Goal: Contribute content: Contribute content

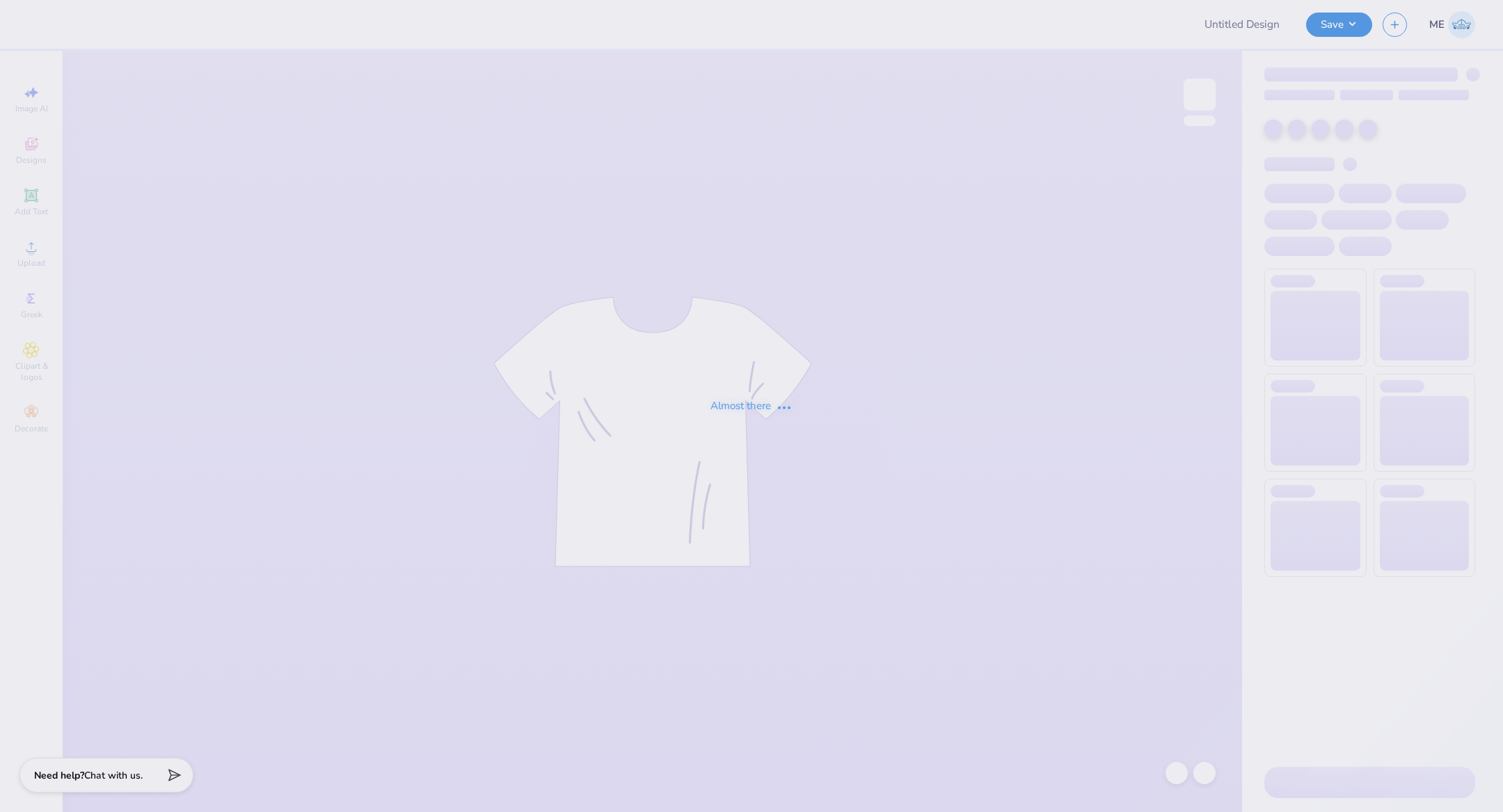
type input "Dphie x Axp Crowchella 3"
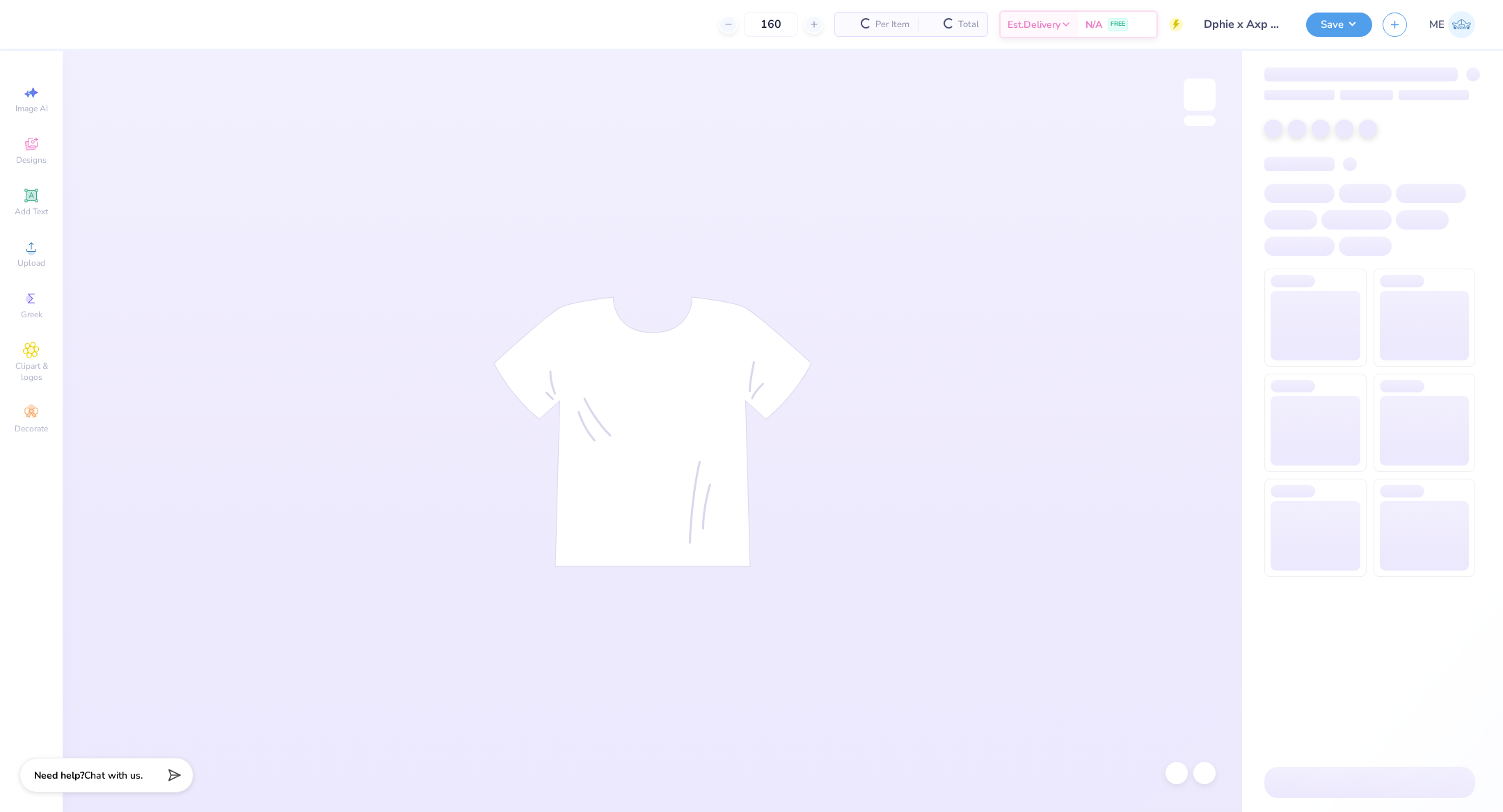
type input "160"
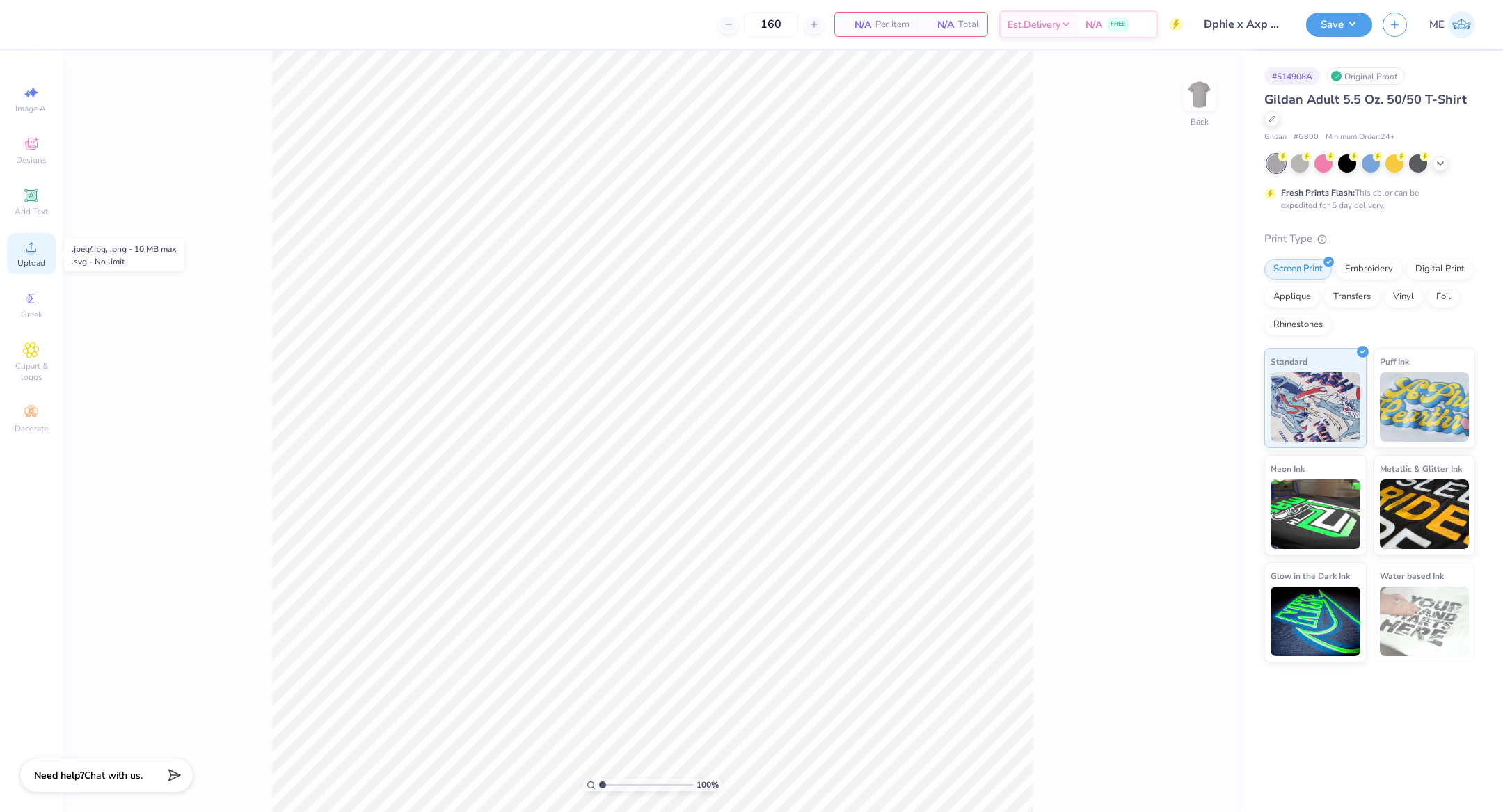
click at [28, 247] on icon at bounding box center [31, 247] width 17 height 17
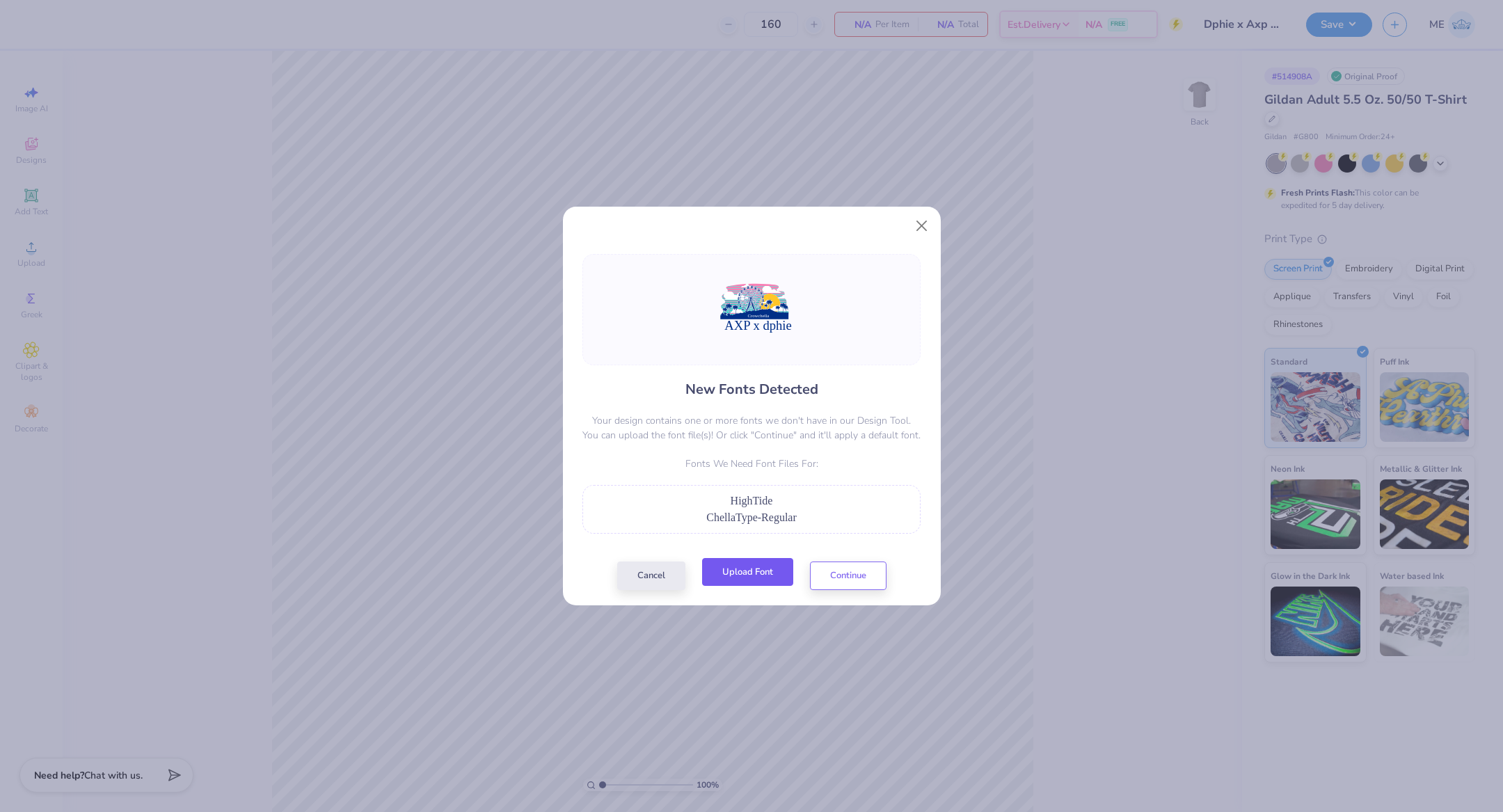
click at [739, 580] on button "Upload Font" at bounding box center [748, 572] width 92 height 28
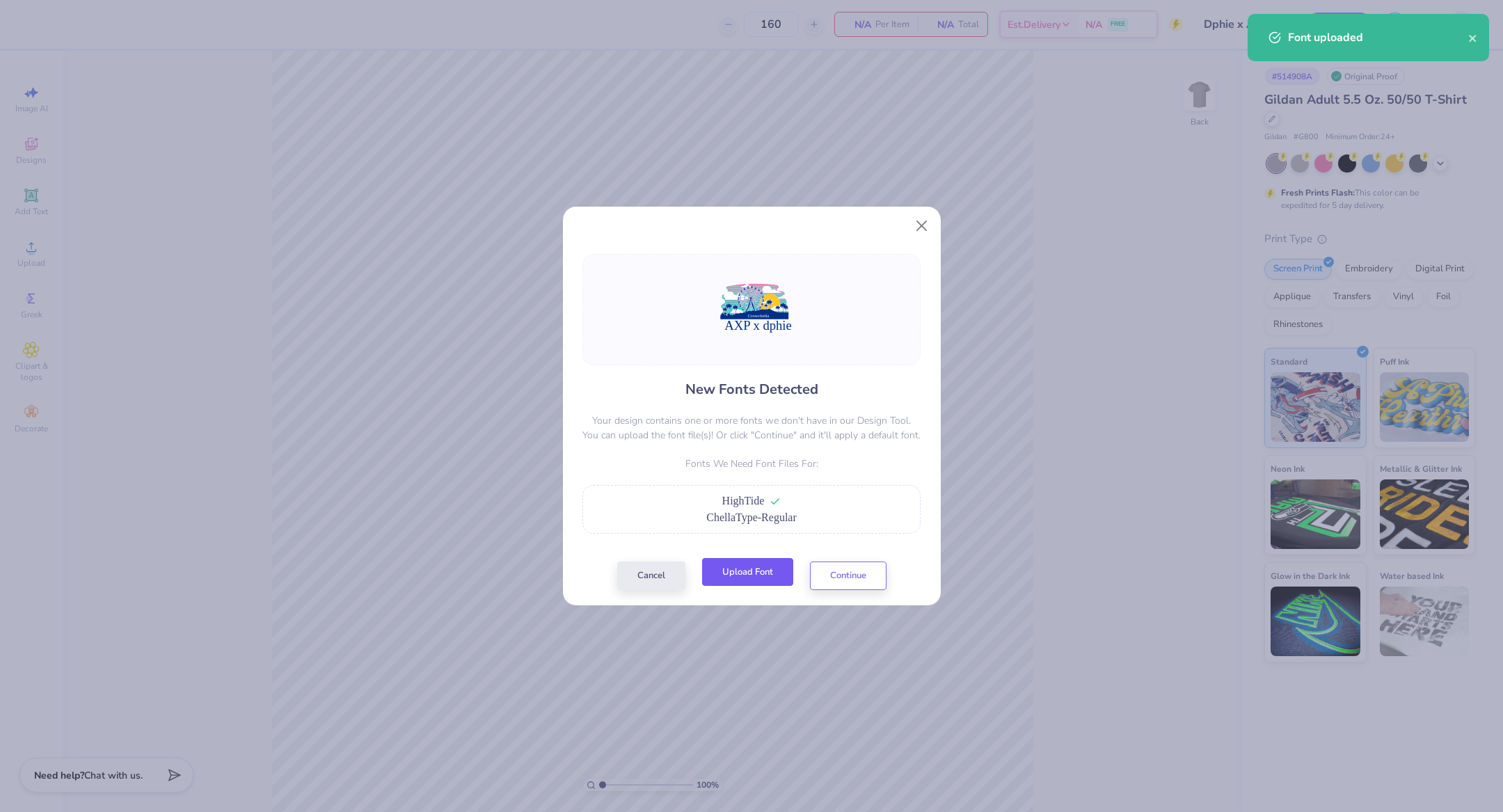
click at [732, 562] on button "Upload Font" at bounding box center [748, 572] width 92 height 28
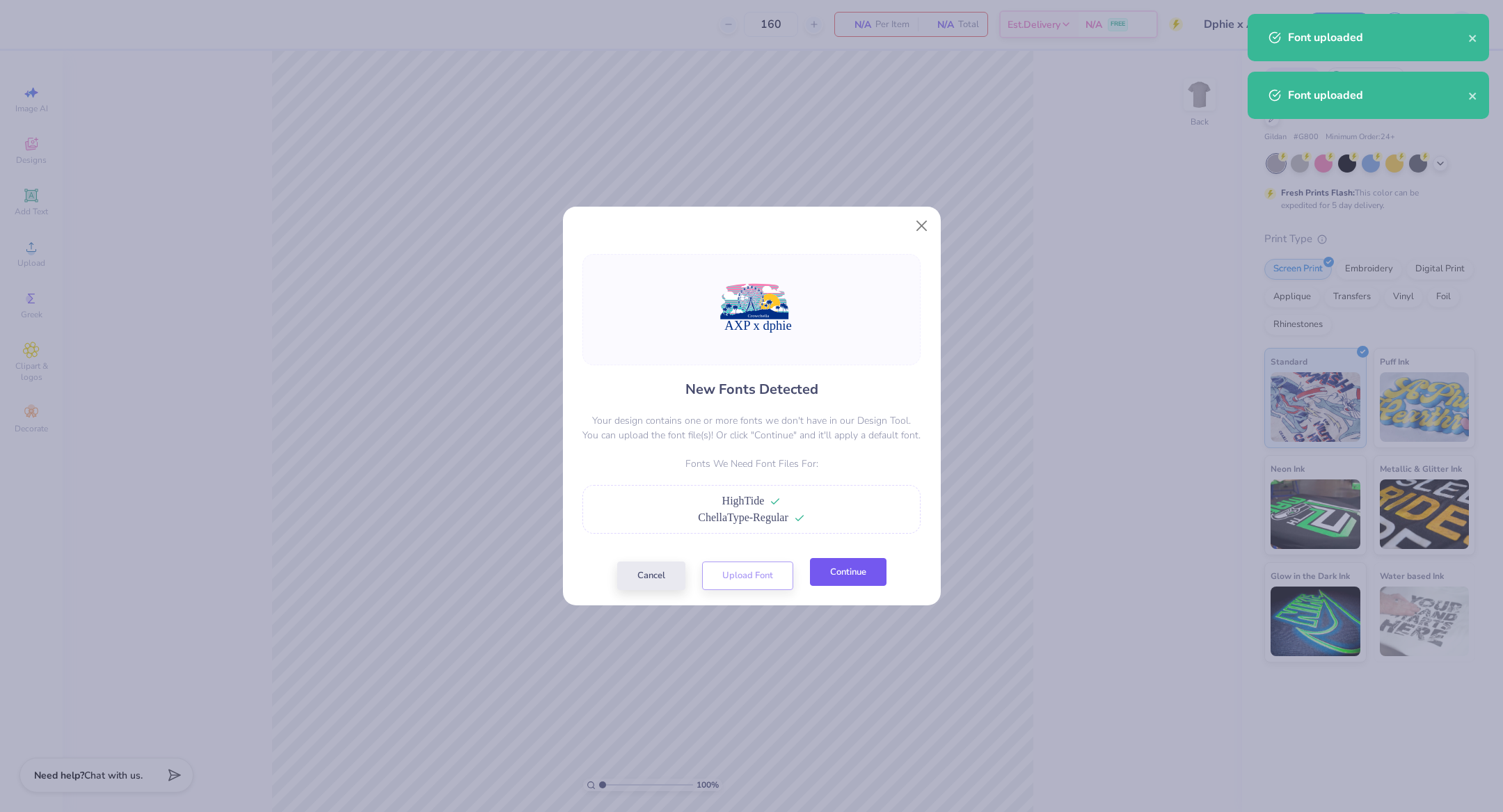
click at [839, 579] on button "Continue" at bounding box center [848, 572] width 76 height 28
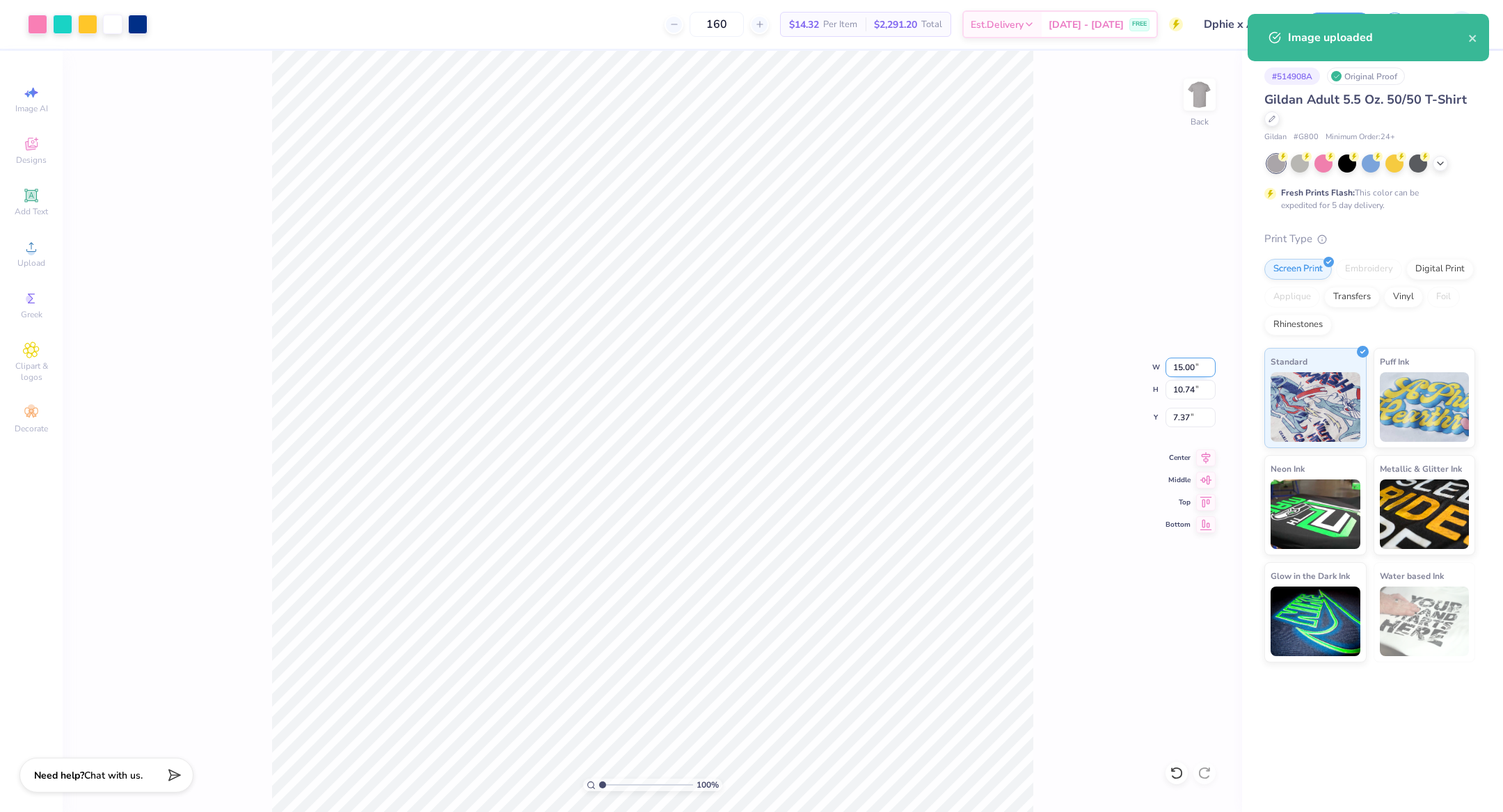
click at [1189, 368] on input "15.00" at bounding box center [1190, 367] width 50 height 20
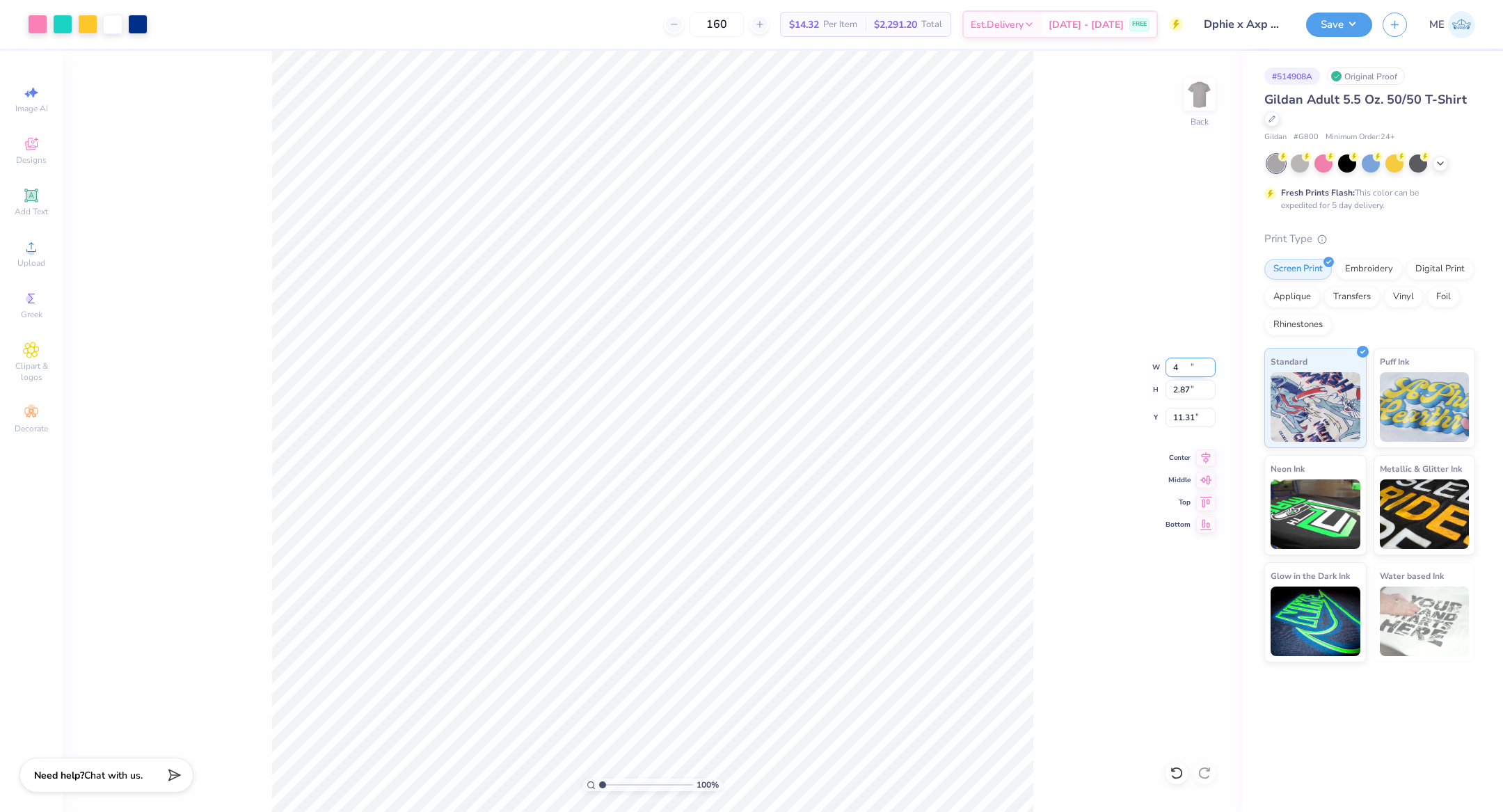
type input "4.00"
type input "2.87"
type input "3.00"
click at [1186, 104] on img at bounding box center [1199, 94] width 28 height 28
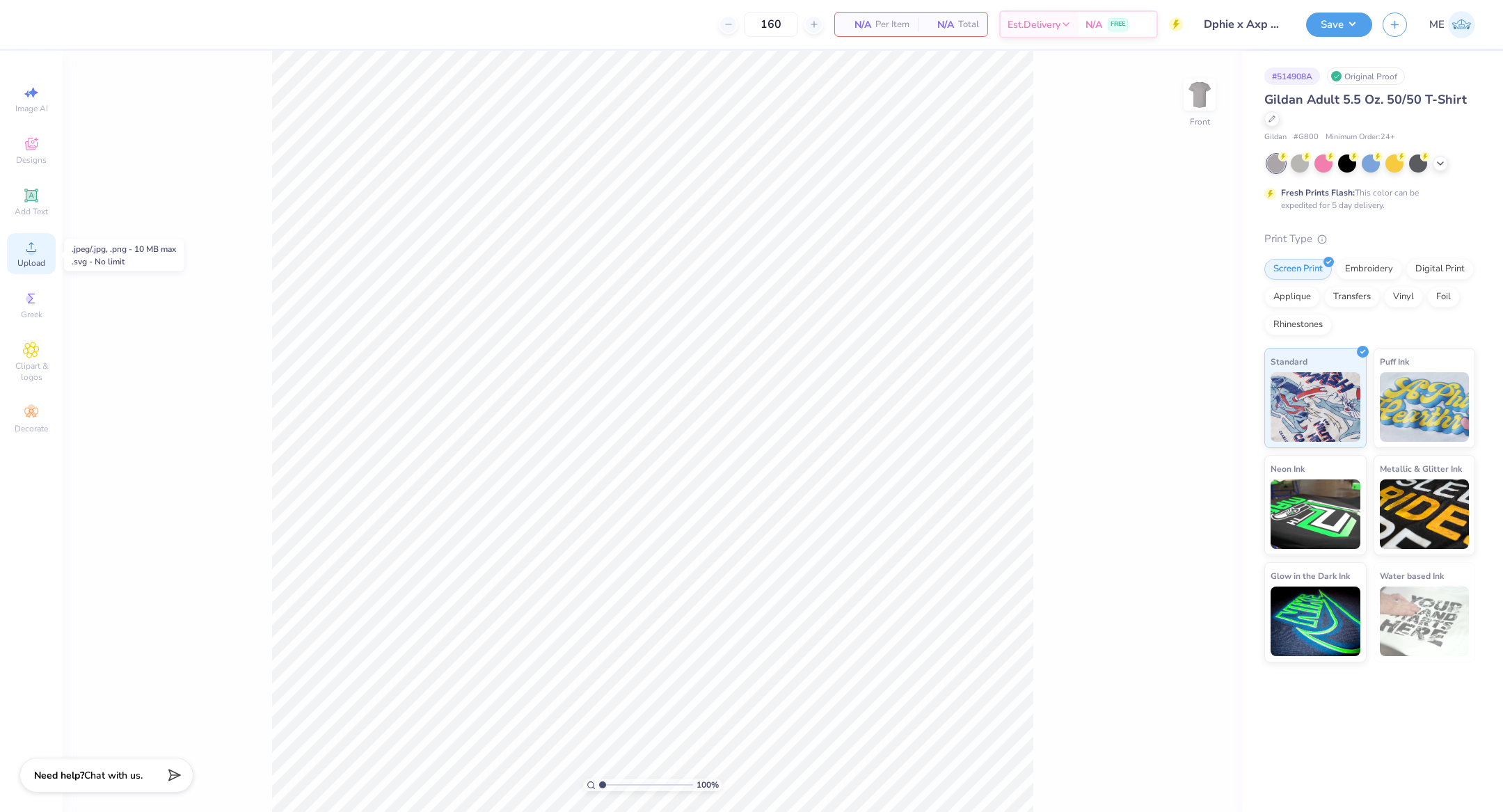
click at [24, 261] on span "Upload" at bounding box center [31, 263] width 28 height 12
click at [24, 251] on icon at bounding box center [31, 247] width 17 height 17
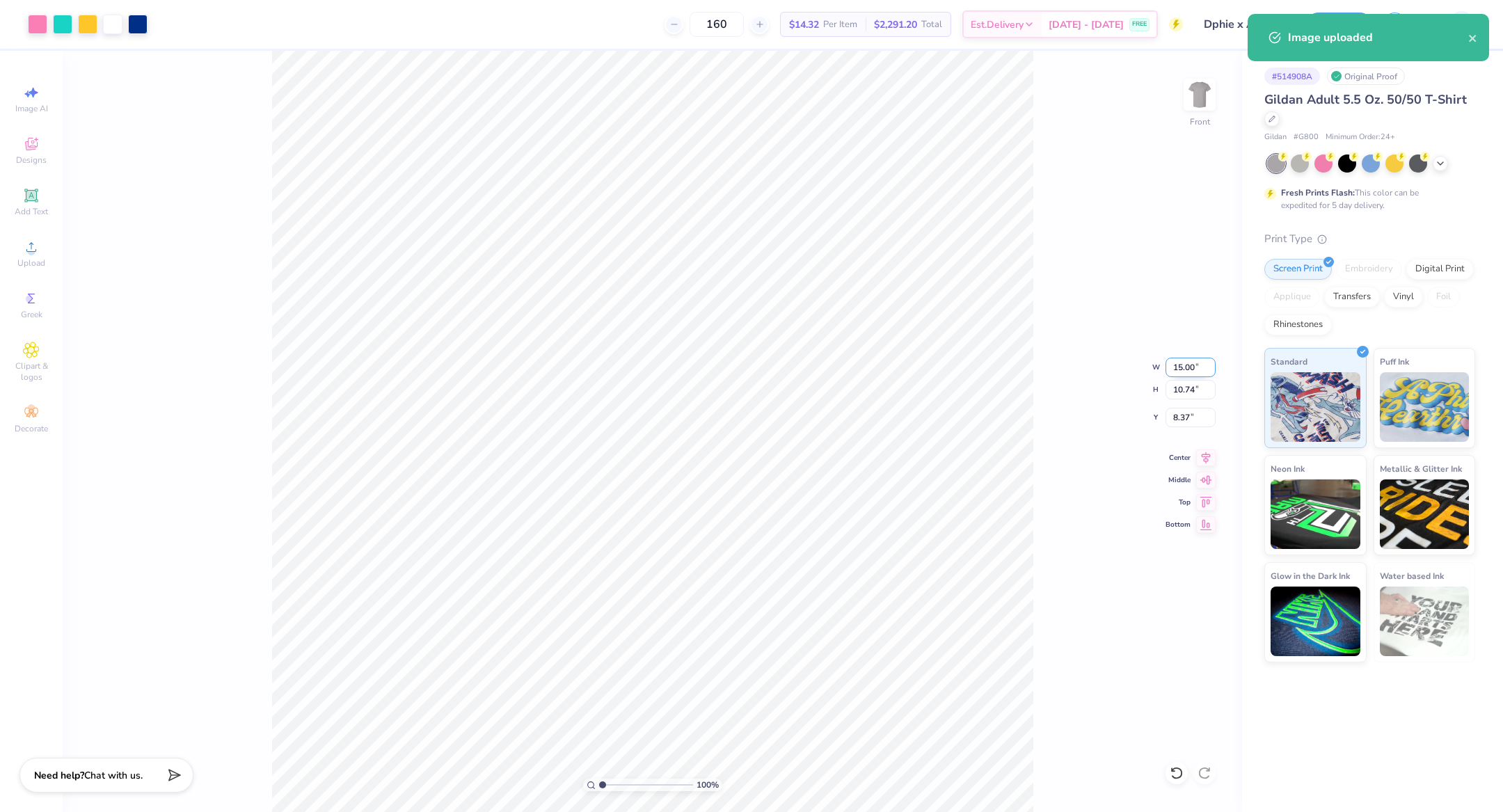
click at [1202, 362] on input "15.00" at bounding box center [1190, 367] width 50 height 20
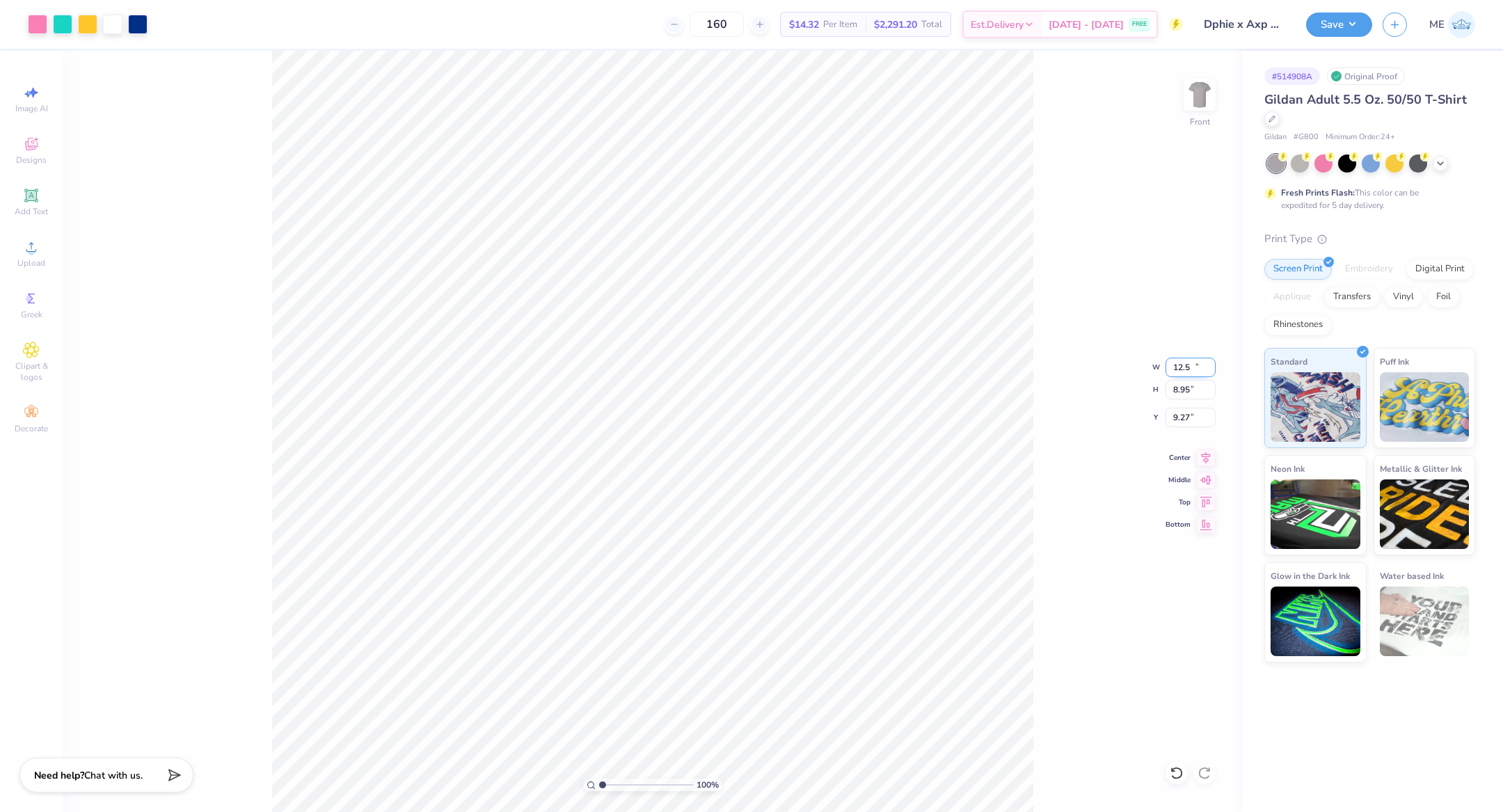
type input "12.50"
type input "8.95"
click at [1211, 453] on icon at bounding box center [1206, 455] width 20 height 17
click at [1189, 422] on input "9.27" at bounding box center [1190, 418] width 50 height 20
type input "3.00"
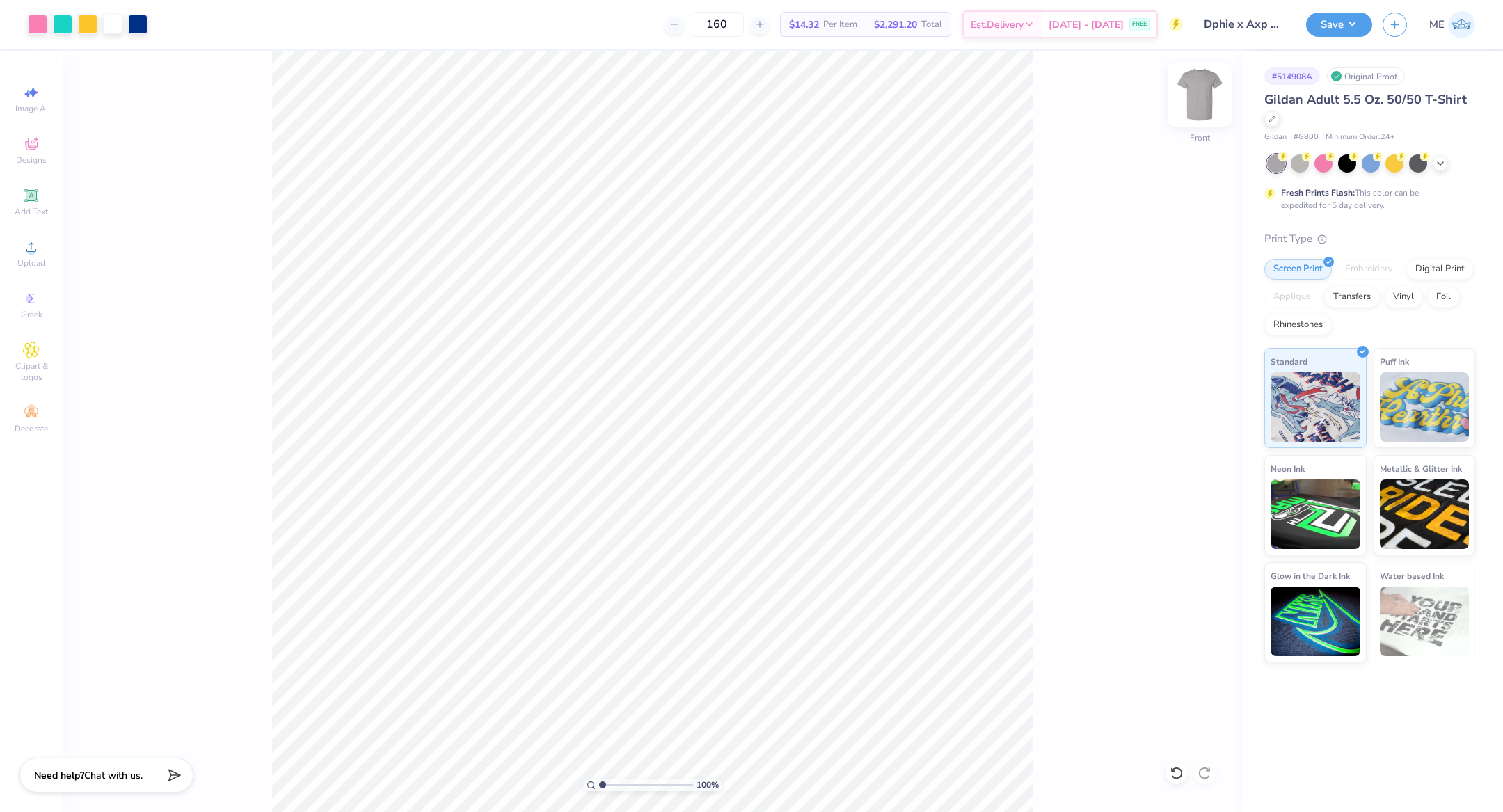
click at [1195, 101] on img at bounding box center [1200, 94] width 56 height 56
click at [36, 245] on icon at bounding box center [31, 247] width 17 height 17
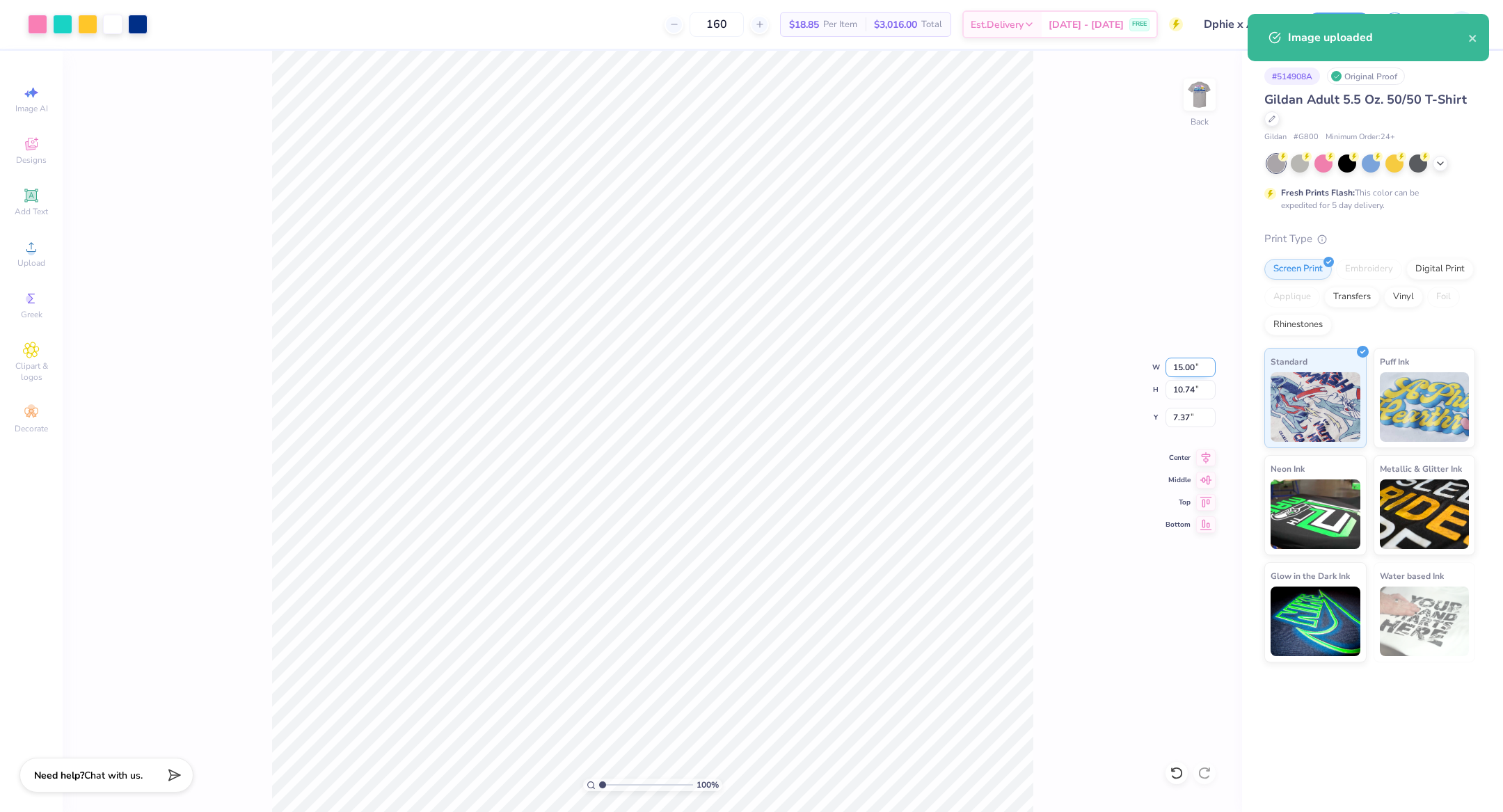
click at [1201, 363] on input "15.00" at bounding box center [1190, 367] width 50 height 20
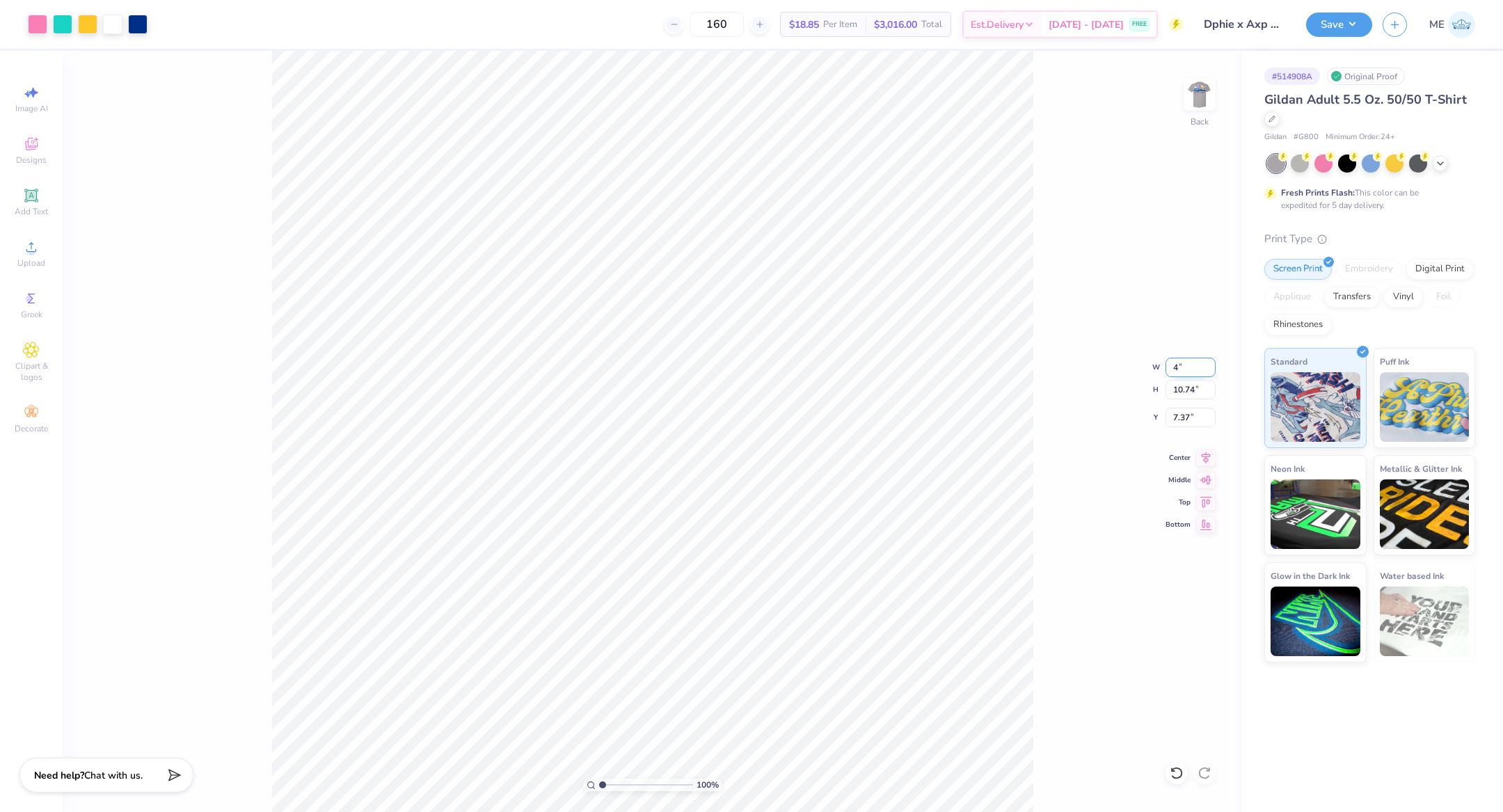
type input "4.00"
type input "2.87"
type input "3.00"
click at [1329, 27] on button "Save" at bounding box center [1339, 22] width 66 height 24
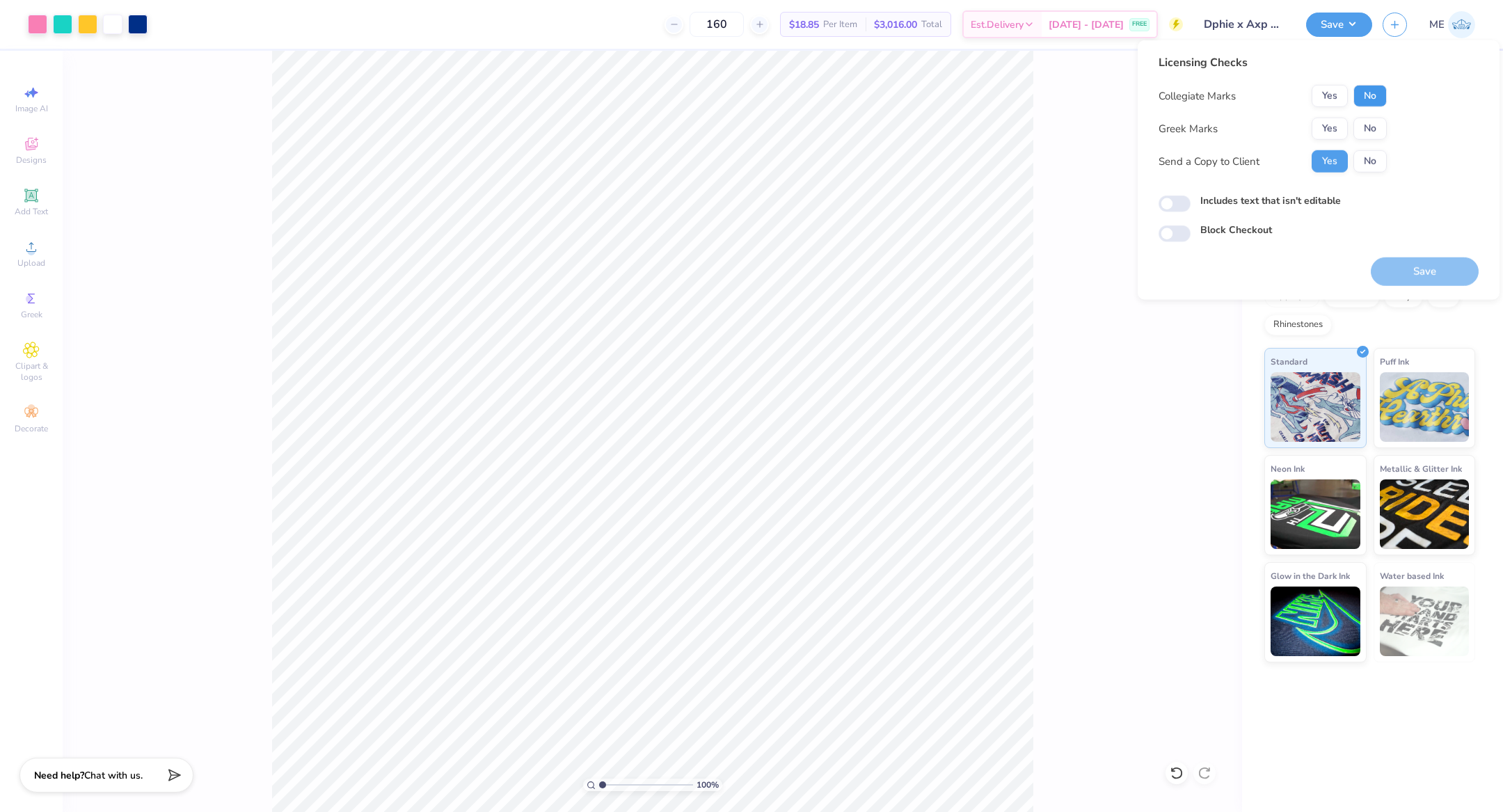
click at [1361, 94] on button "No" at bounding box center [1371, 96] width 34 height 22
drag, startPoint x: 1338, startPoint y: 120, endPoint x: 1321, endPoint y: 143, distance: 28.6
click at [1334, 123] on button "Yes" at bounding box center [1330, 128] width 36 height 22
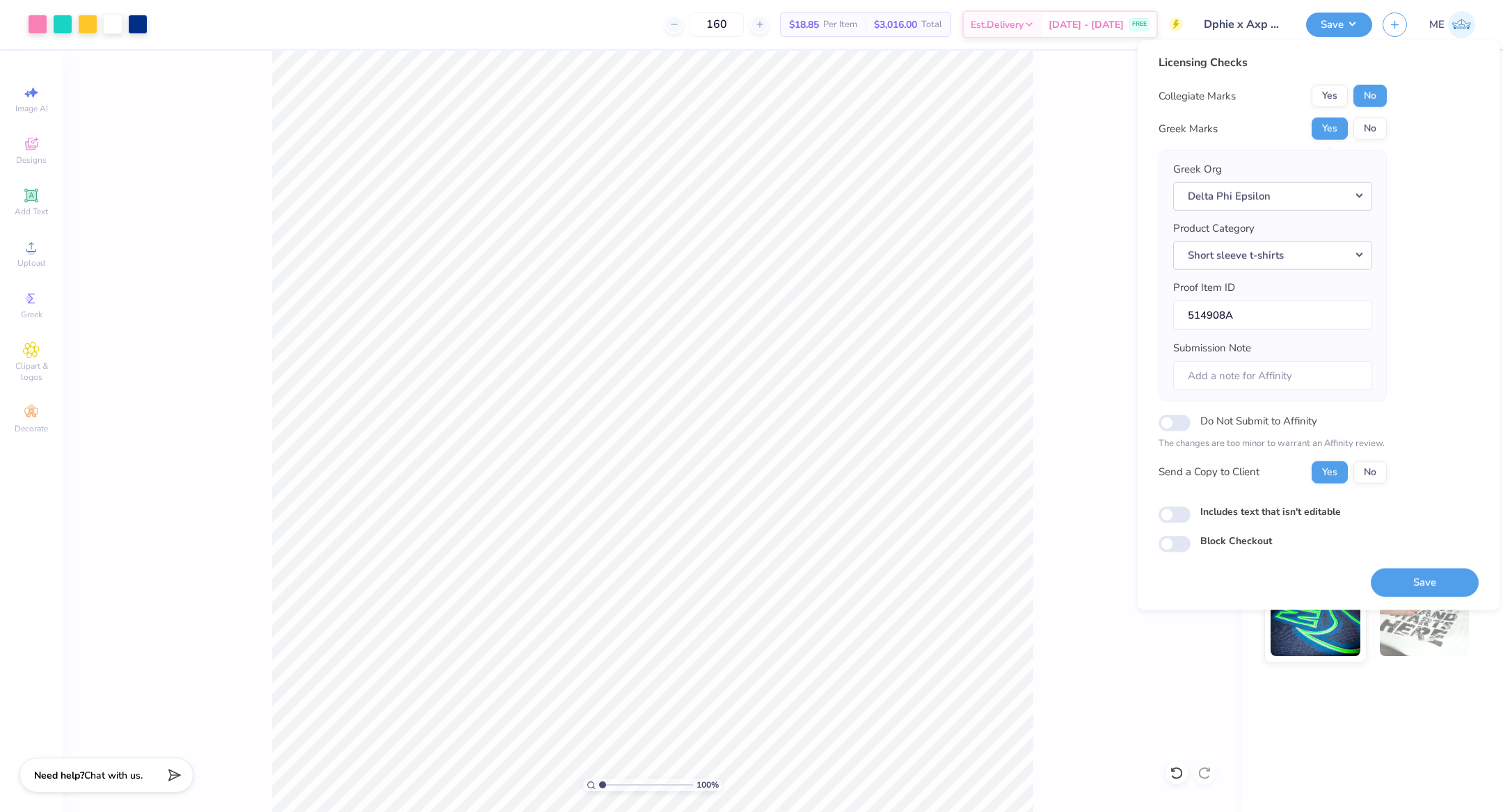
click at [1400, 561] on div "Save" at bounding box center [1424, 574] width 108 height 44
click at [1402, 577] on button "Save" at bounding box center [1424, 582] width 108 height 28
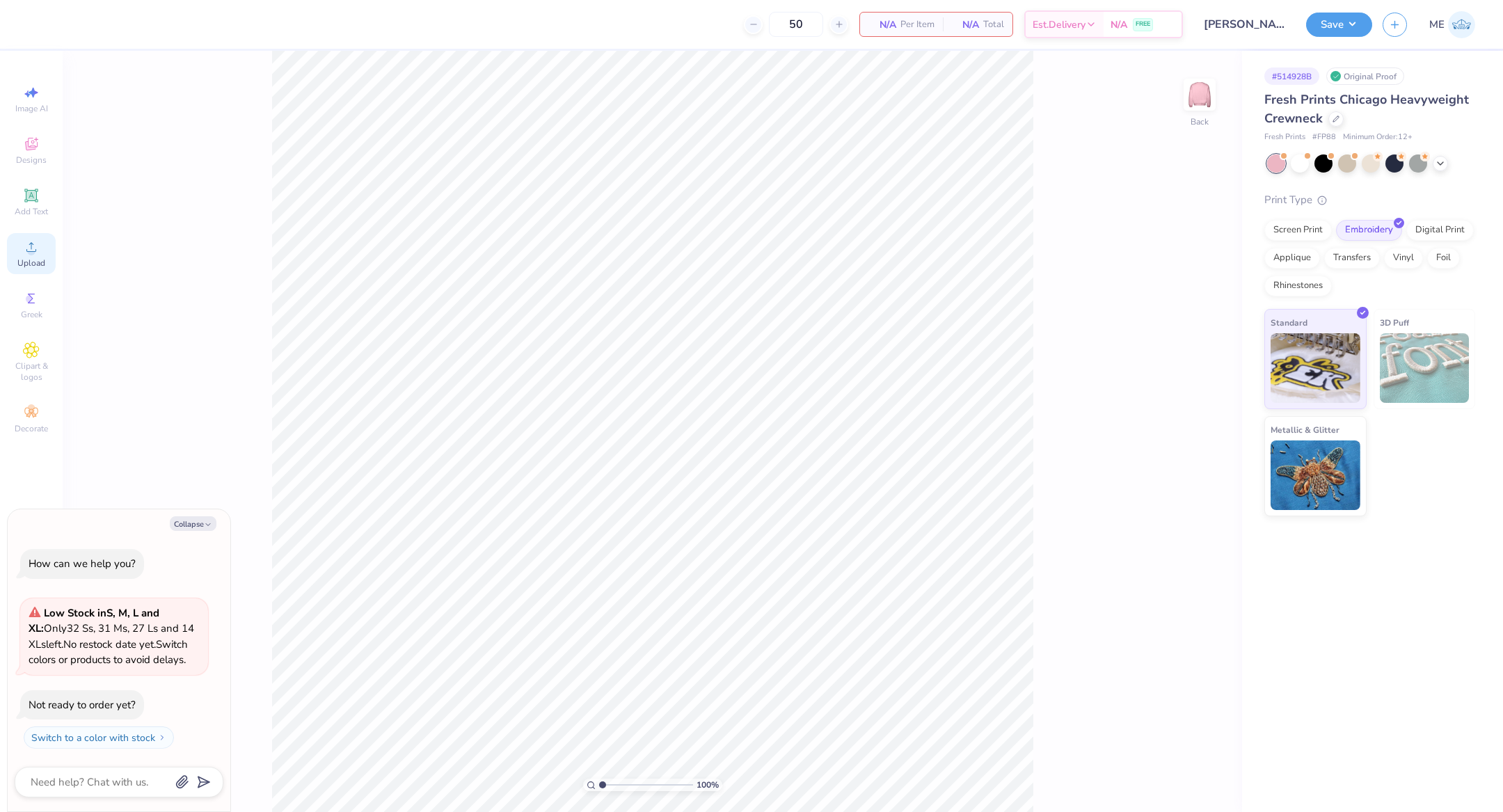
click at [38, 253] on icon at bounding box center [31, 247] width 17 height 17
click at [34, 258] on div "Upload" at bounding box center [31, 253] width 49 height 41
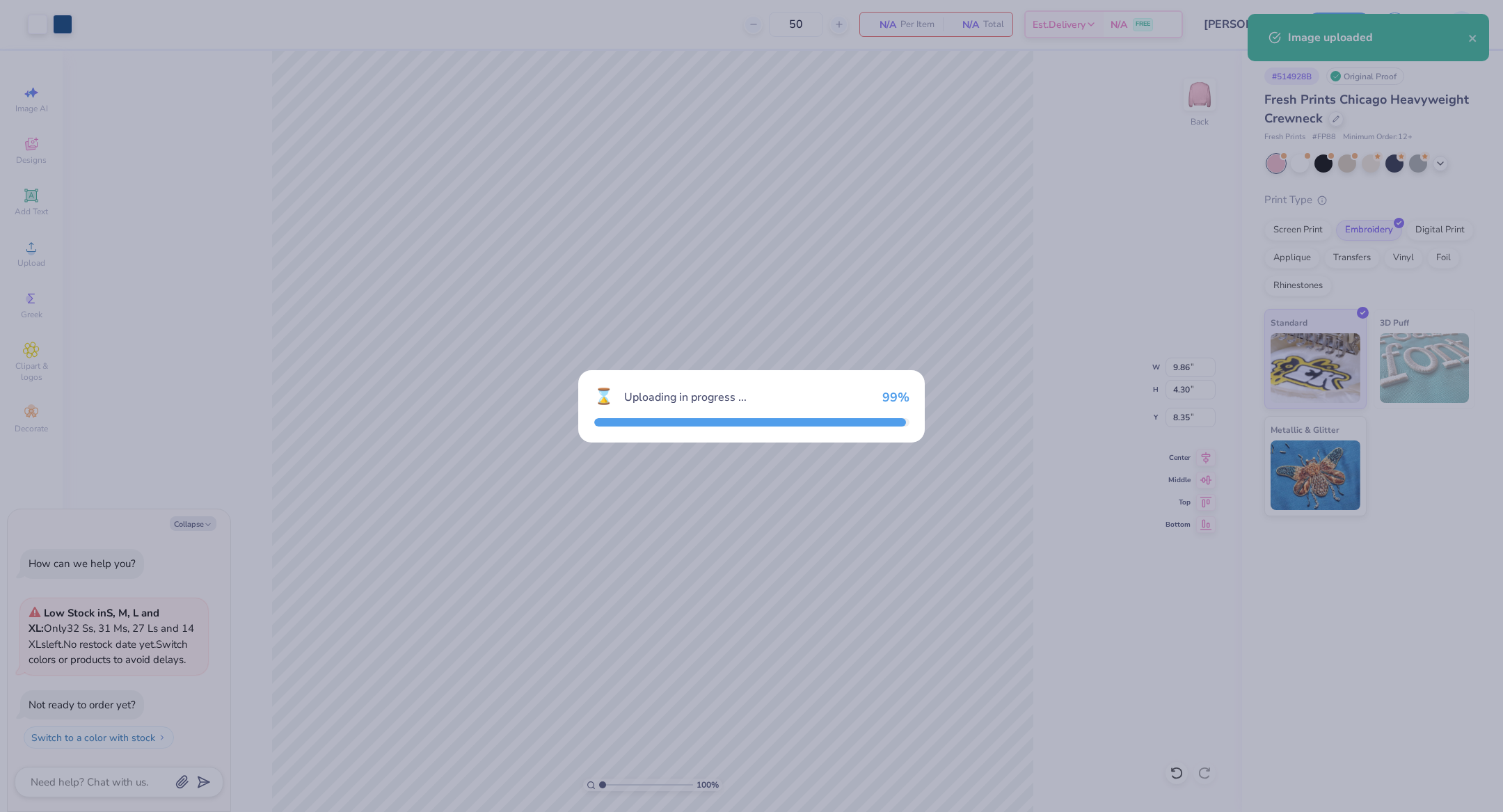
type textarea "x"
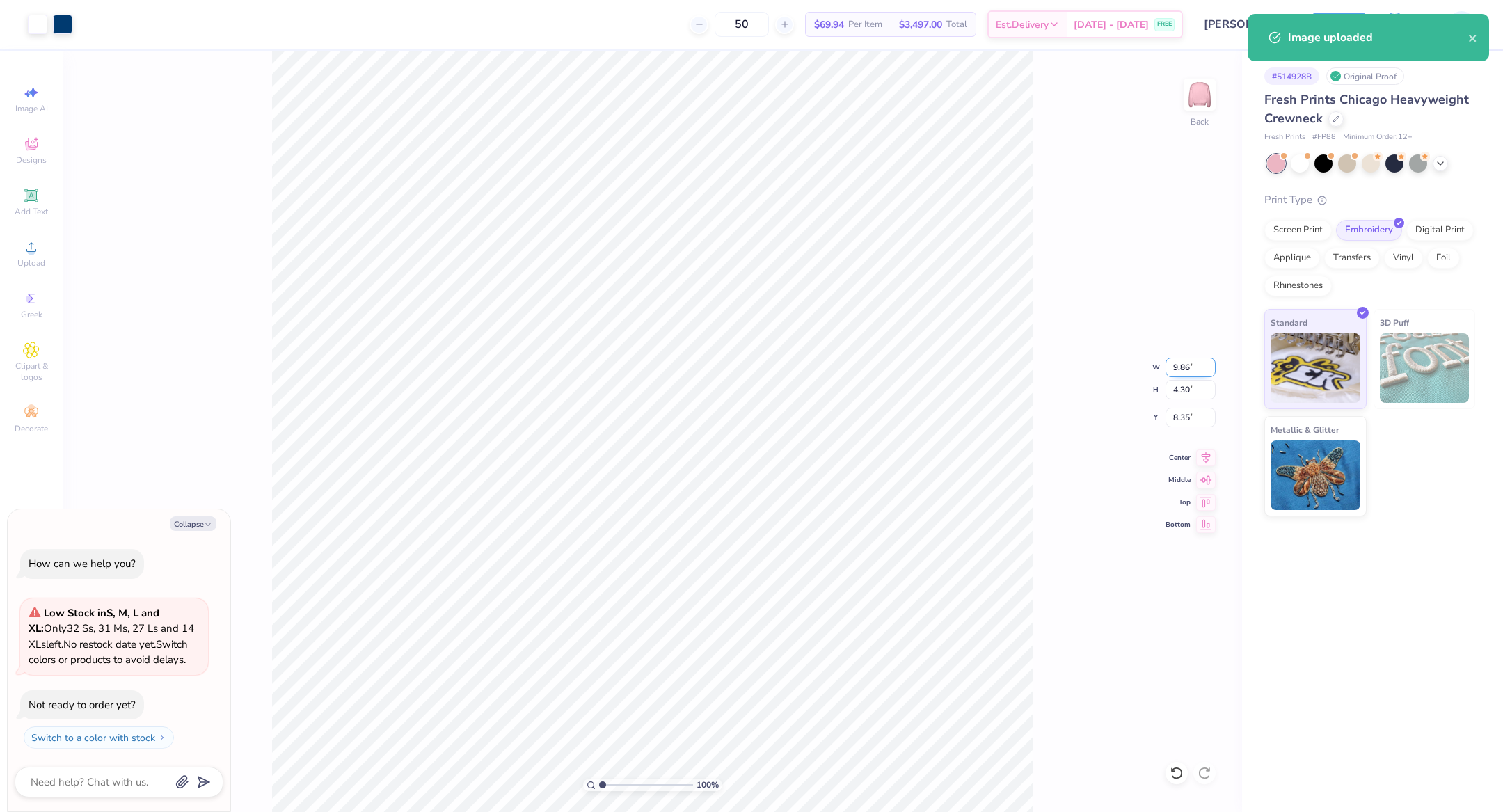
click at [1188, 367] on input "9.86" at bounding box center [1190, 367] width 50 height 20
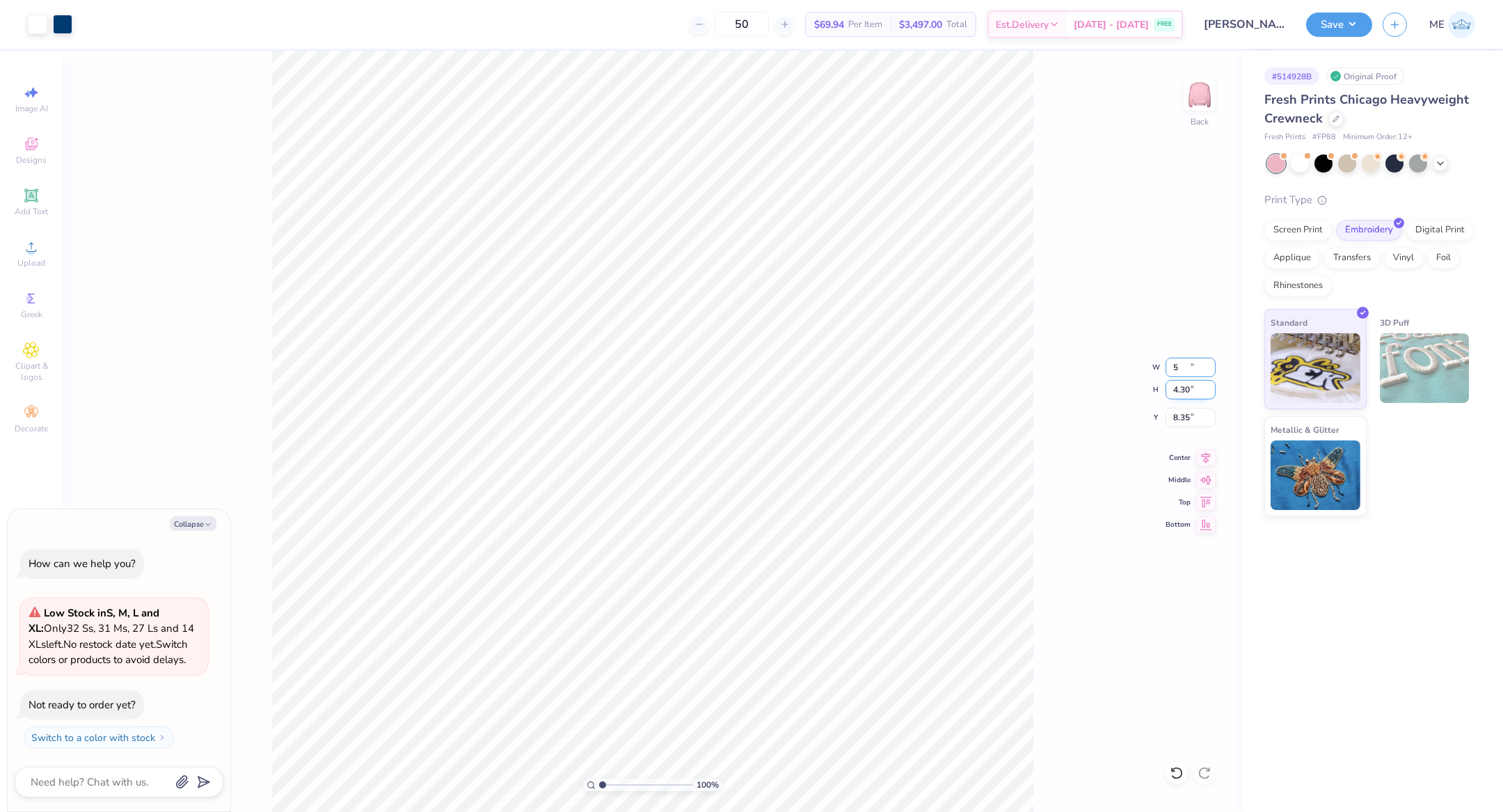
type input "5"
type textarea "x"
type input "5.00"
type input "2.18"
click at [1206, 455] on icon at bounding box center [1206, 455] width 20 height 17
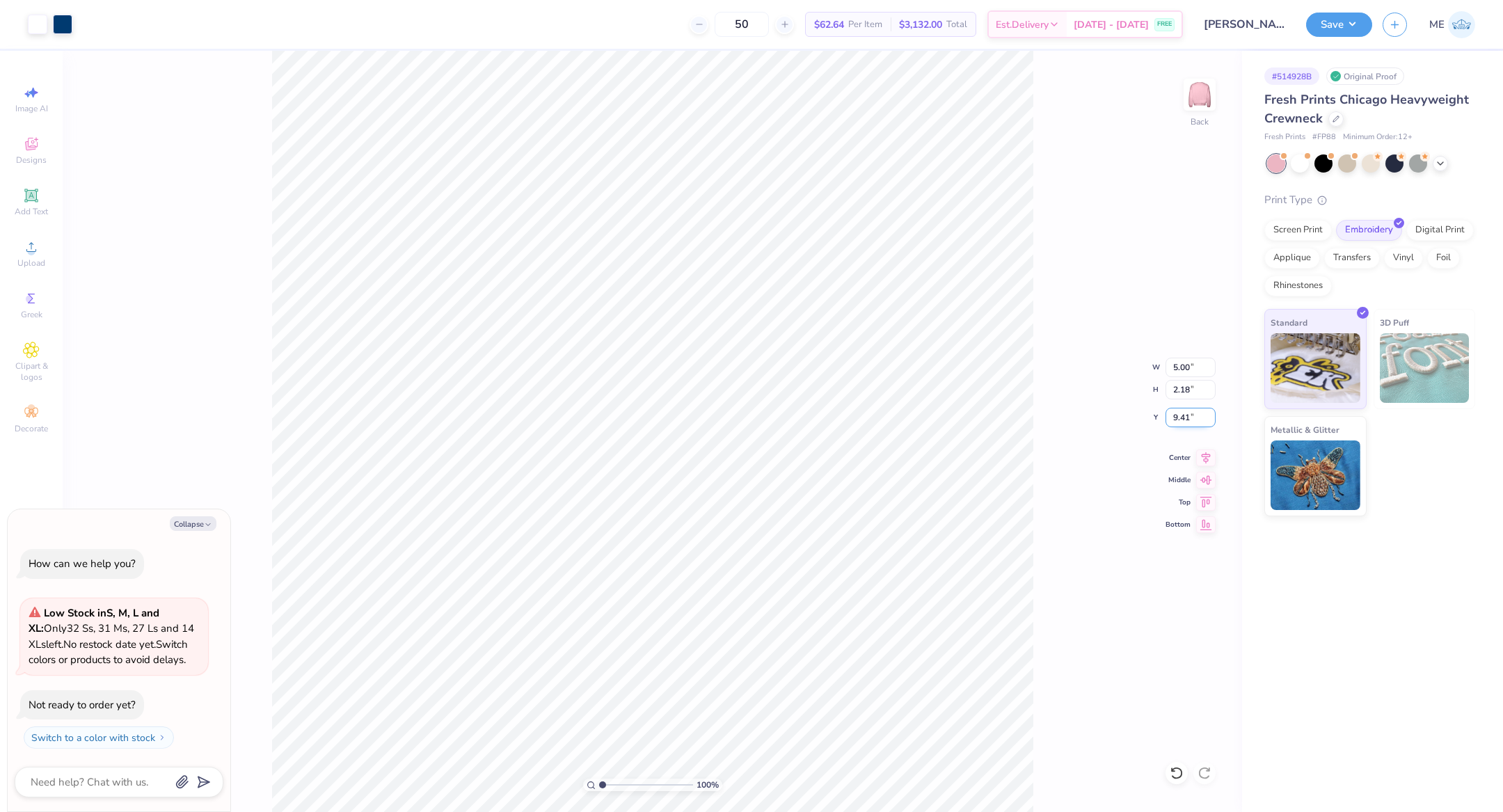
click at [1197, 418] on input "9.41" at bounding box center [1190, 418] width 50 height 20
type input "3"
type textarea "x"
type input "3.00"
click at [1360, 24] on button "Save" at bounding box center [1339, 22] width 66 height 24
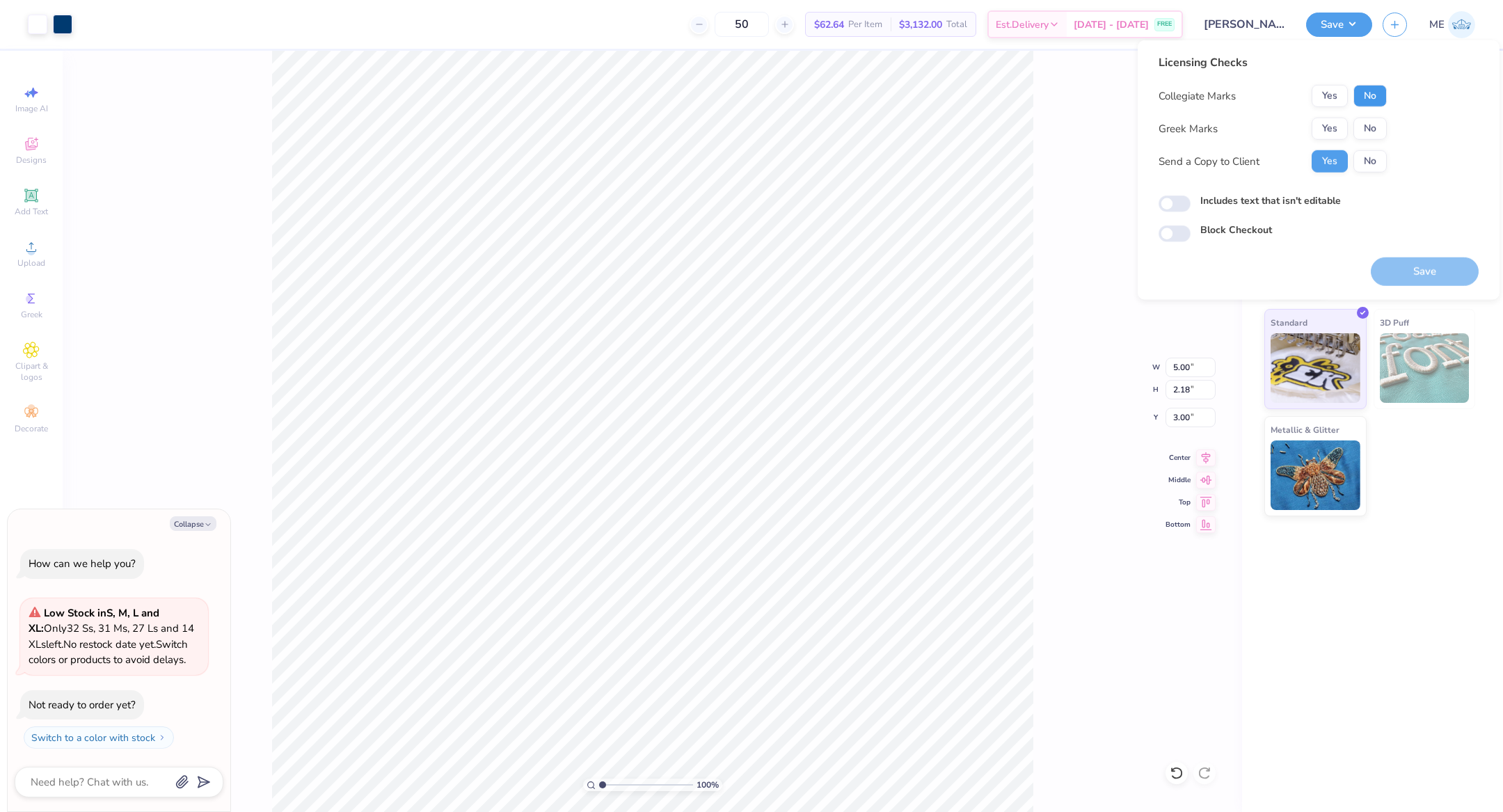
click at [1363, 100] on button "No" at bounding box center [1371, 96] width 34 height 22
click at [1328, 132] on button "Yes" at bounding box center [1330, 128] width 36 height 22
type textarea "x"
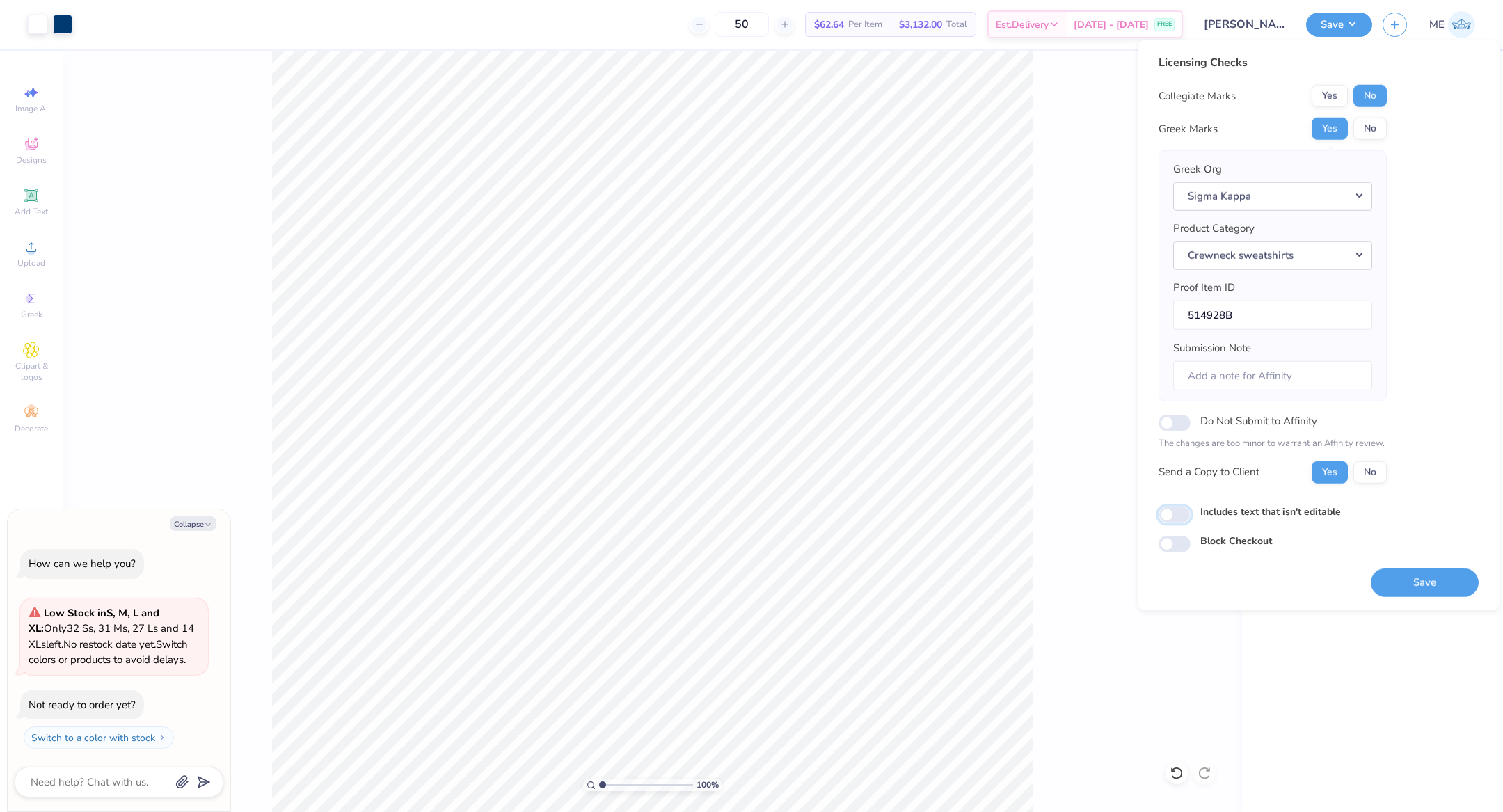
click at [1175, 510] on input "Includes text that isn't editable" at bounding box center [1175, 514] width 32 height 17
checkbox input "true"
click at [1411, 577] on button "Save" at bounding box center [1424, 582] width 108 height 28
type textarea "x"
